Goal: Task Accomplishment & Management: Manage account settings

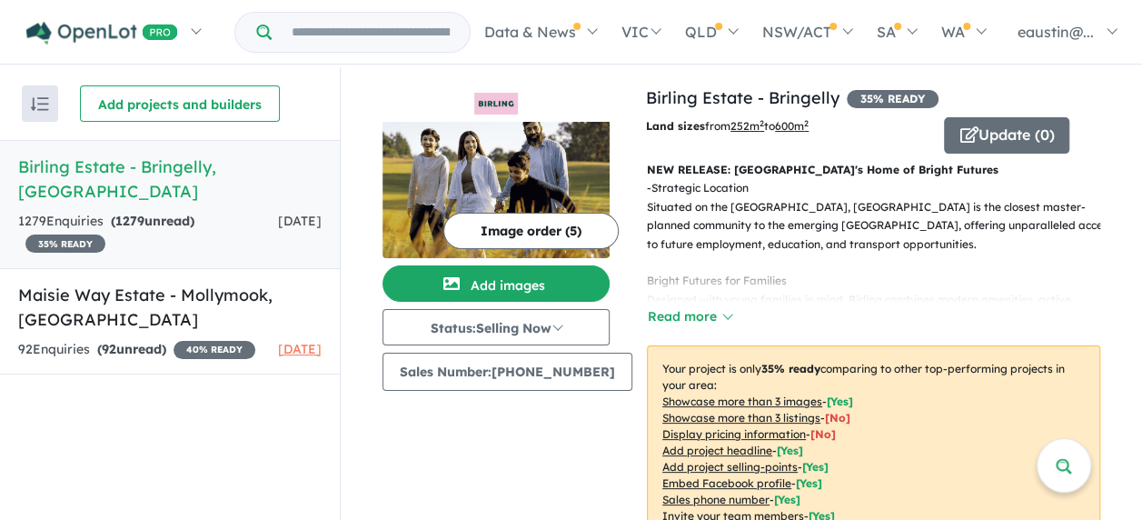
click at [158, 213] on strong "( 1279 unread)" at bounding box center [153, 221] width 84 height 16
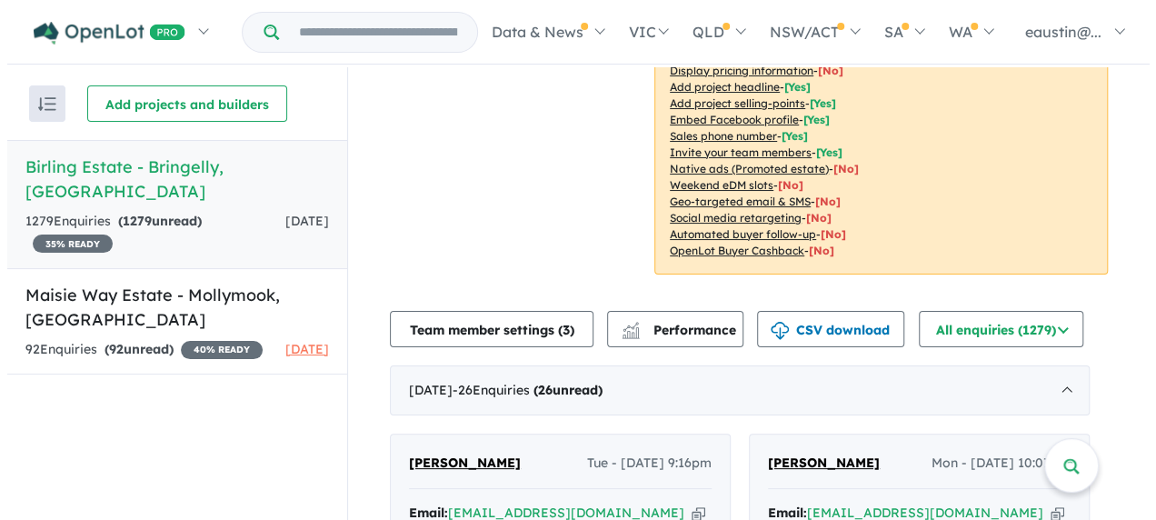
scroll to position [545, 0]
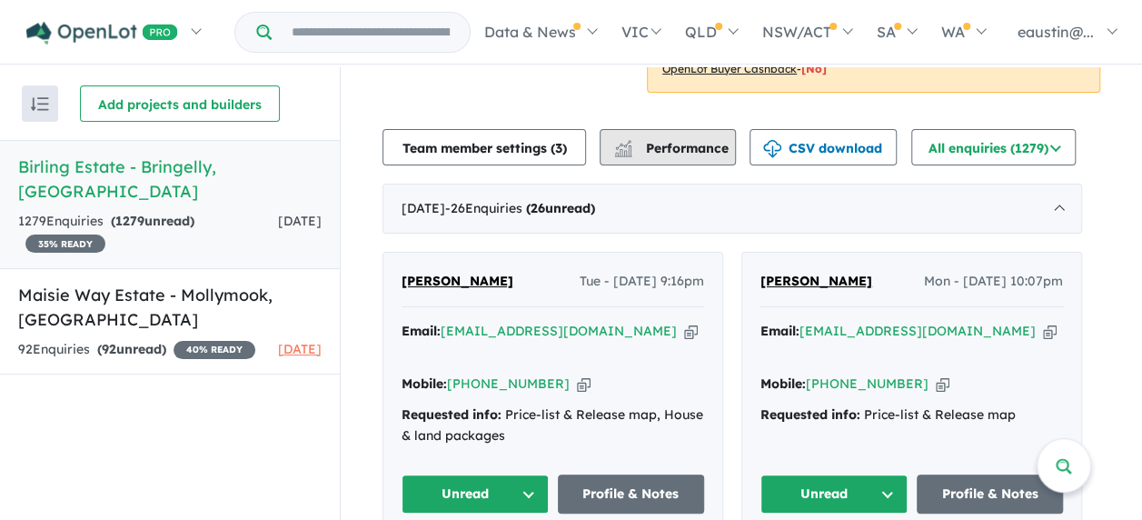
click at [650, 154] on span "Performance" at bounding box center [673, 148] width 112 height 16
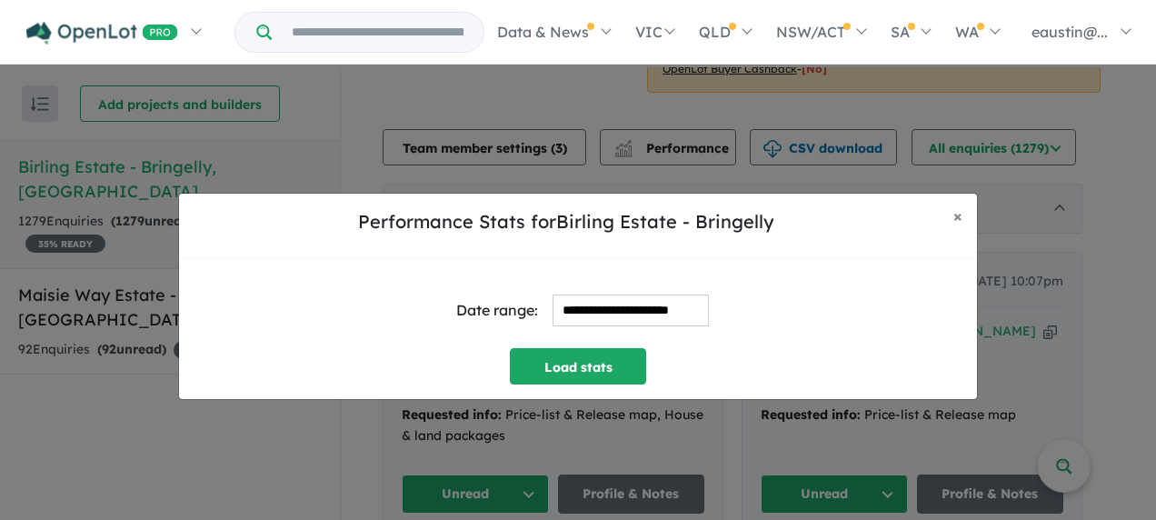
click at [676, 300] on input "**********" at bounding box center [631, 310] width 156 height 32
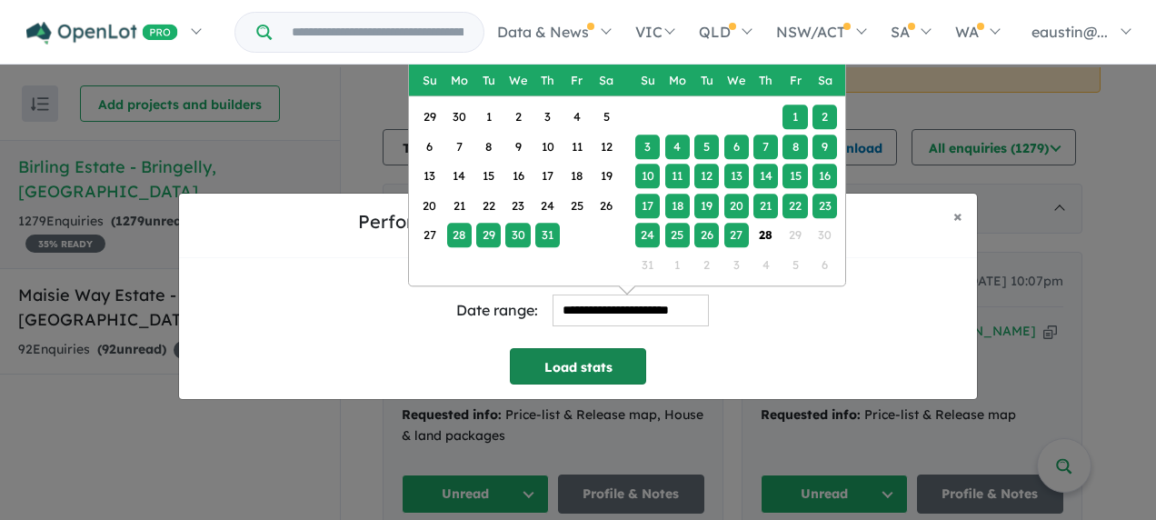
click at [611, 356] on button "Load stats" at bounding box center [578, 366] width 136 height 36
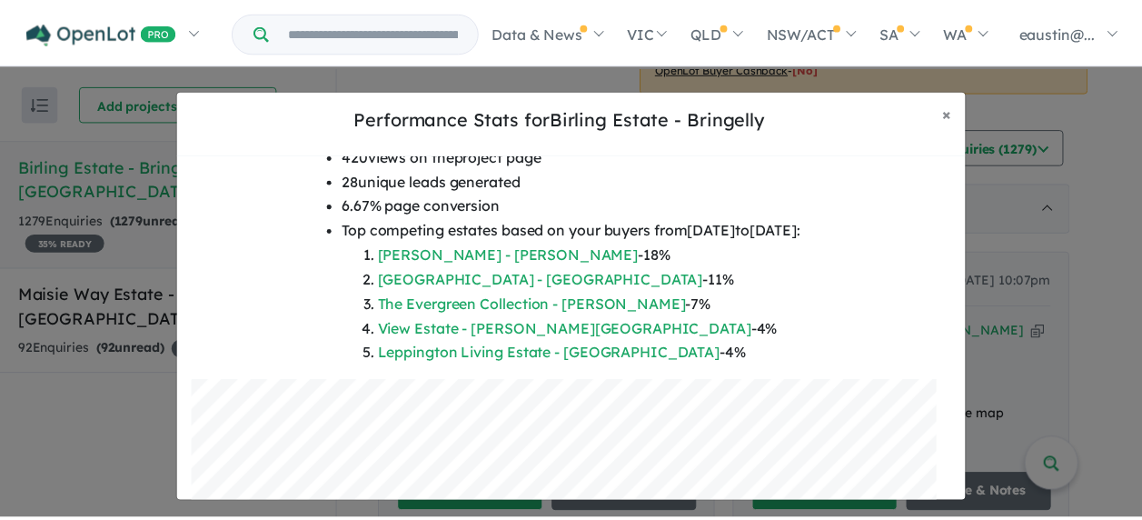
scroll to position [453, 0]
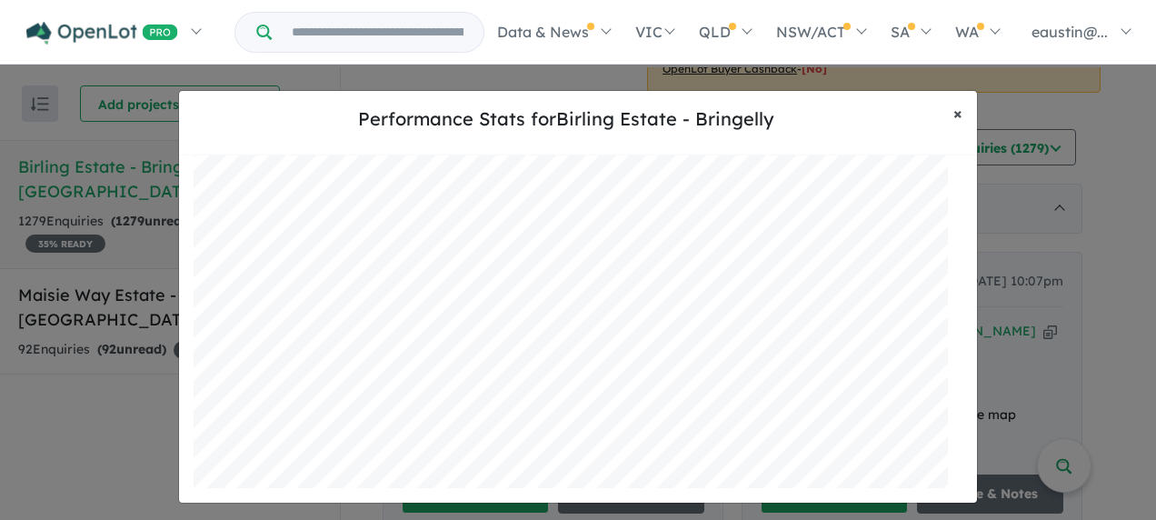
click at [954, 113] on span "×" at bounding box center [957, 113] width 9 height 21
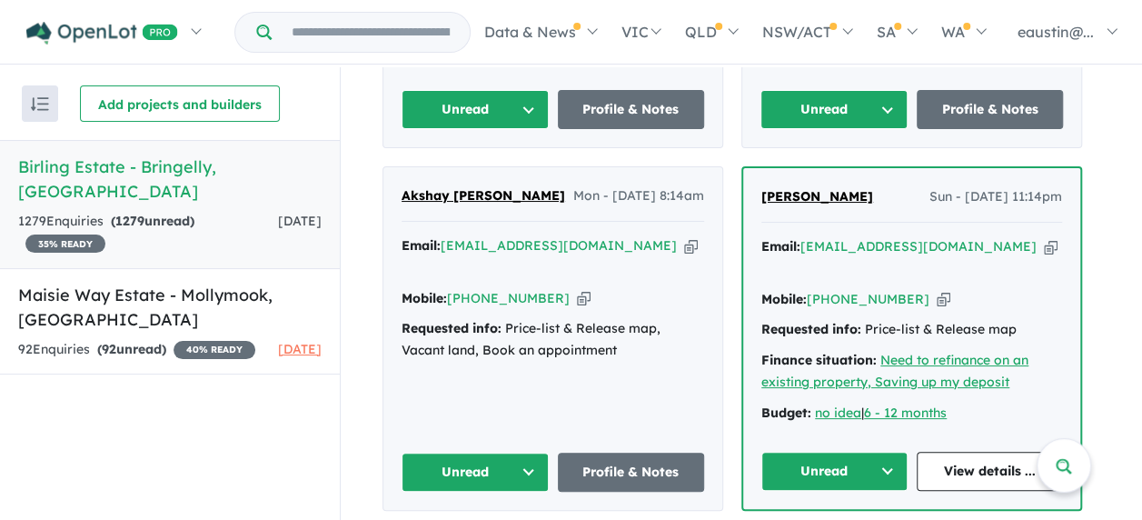
scroll to position [373, 0]
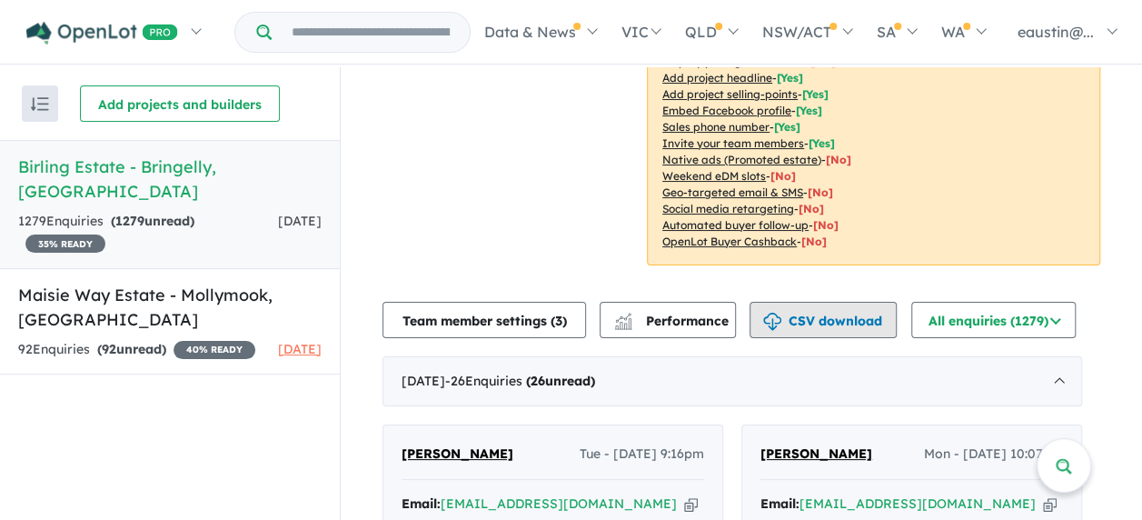
click at [823, 314] on button "CSV download" at bounding box center [823, 320] width 147 height 36
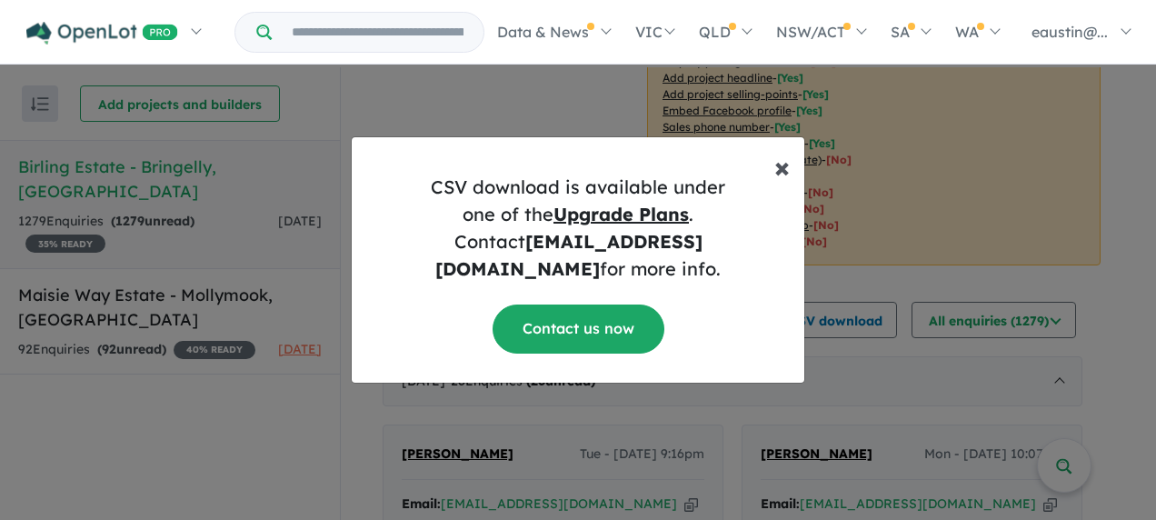
click at [795, 181] on button "× Close" at bounding box center [782, 159] width 45 height 44
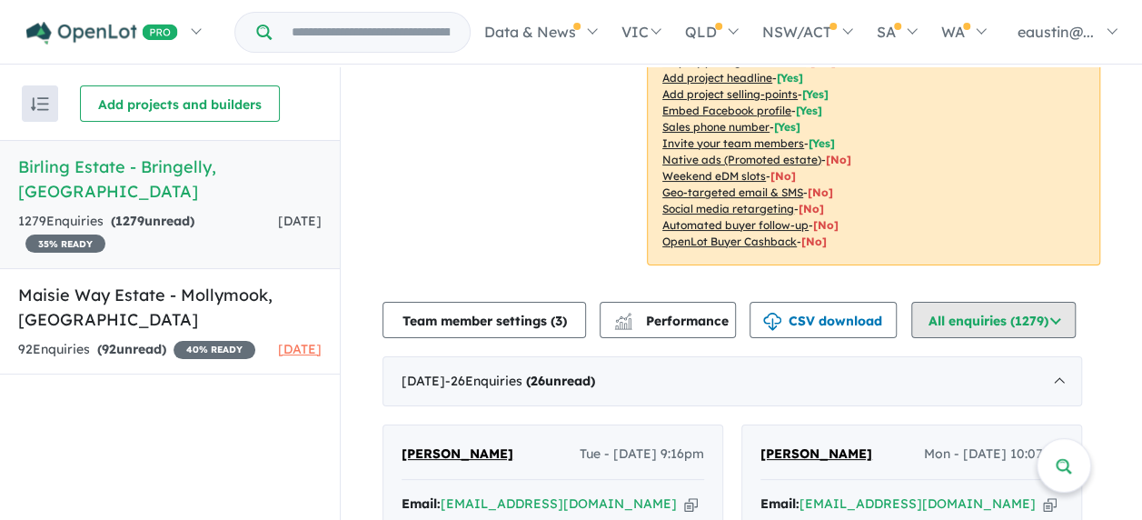
click at [978, 324] on button "All enquiries ( 1279 )" at bounding box center [994, 320] width 164 height 36
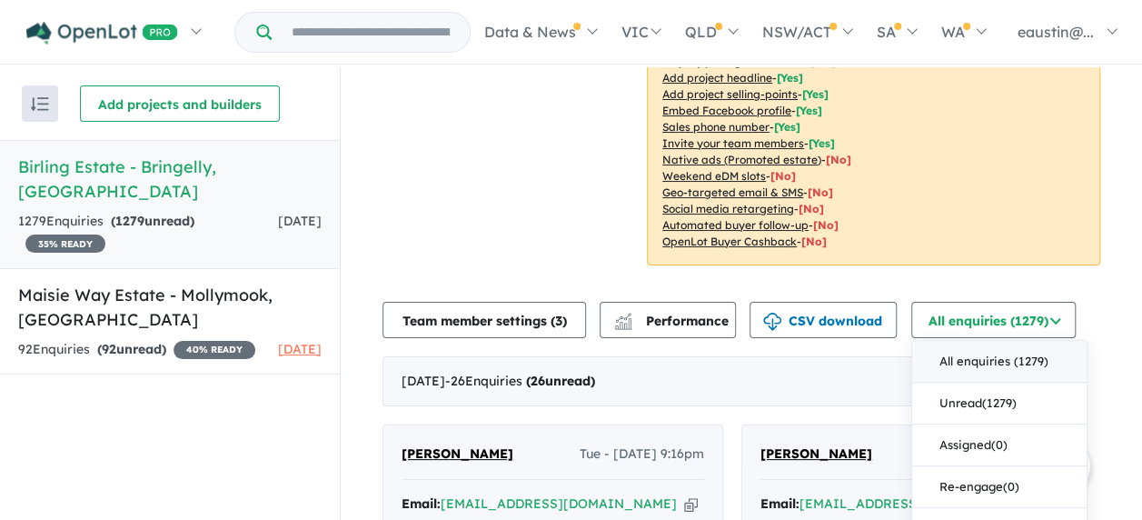
click at [978, 353] on button "All enquiries ( 1279 )" at bounding box center [999, 362] width 174 height 42
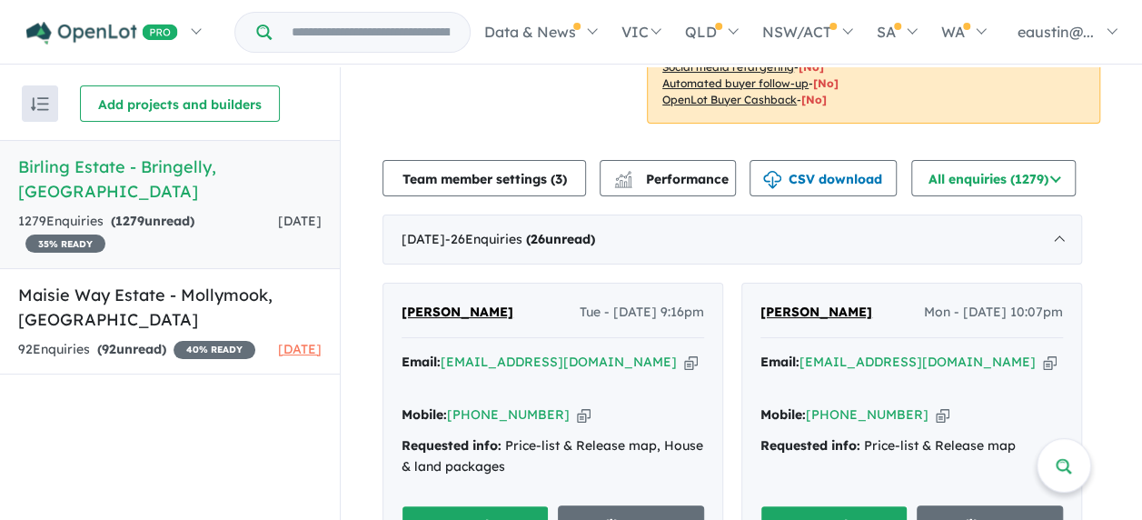
scroll to position [554, 0]
